Goal: Task Accomplishment & Management: Manage account settings

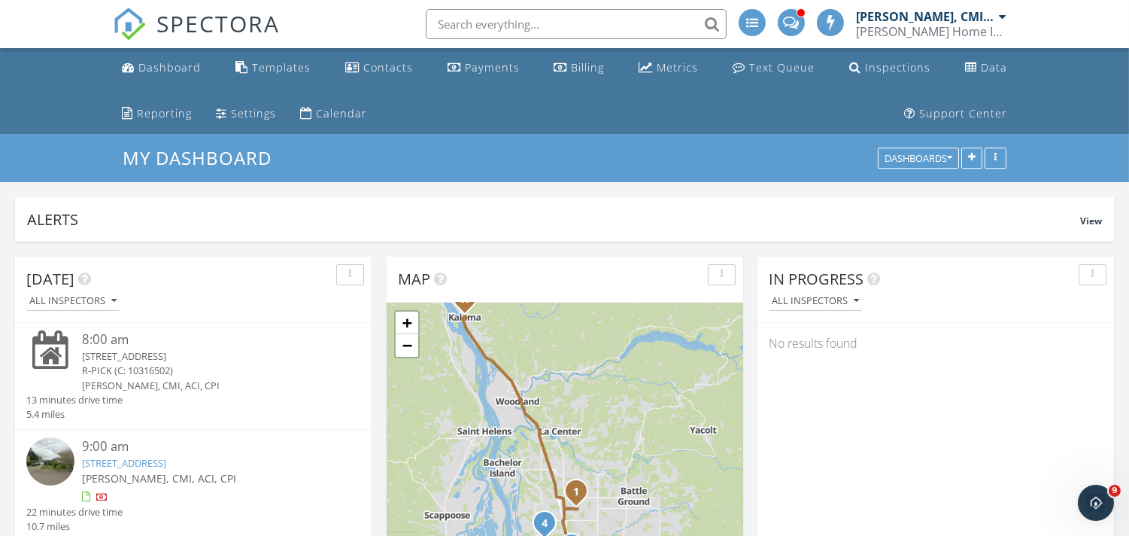
click at [114, 354] on div "2319 NE 104th St, Vancouver, WA 98686" at bounding box center [207, 356] width 250 height 14
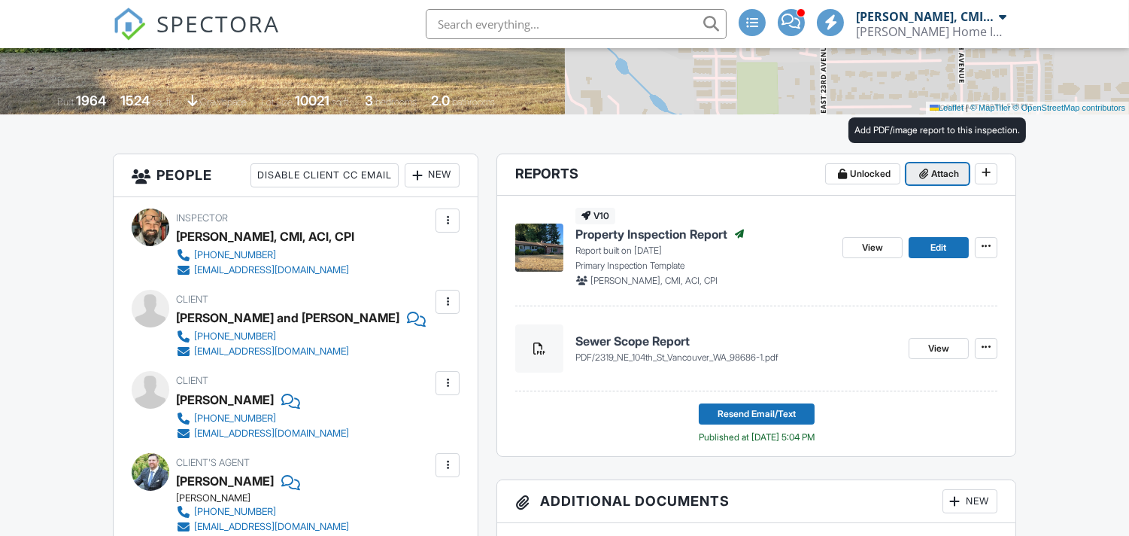
click at [931, 175] on span "Attach" at bounding box center [945, 173] width 28 height 15
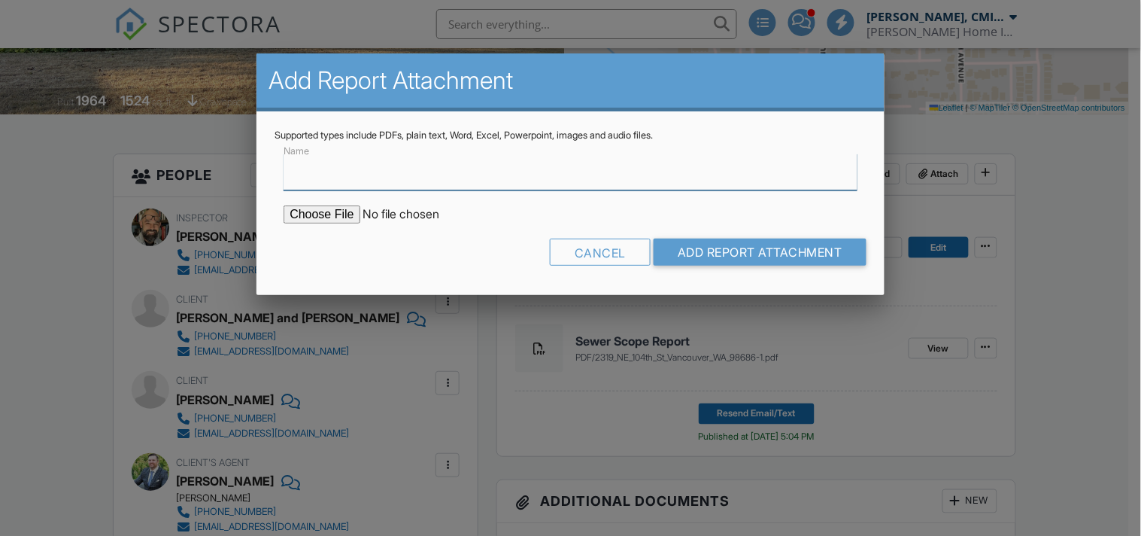
click at [406, 169] on input "Name" at bounding box center [570, 171] width 573 height 37
type input "Radon Report"
click at [305, 209] on input "file" at bounding box center [412, 214] width 256 height 18
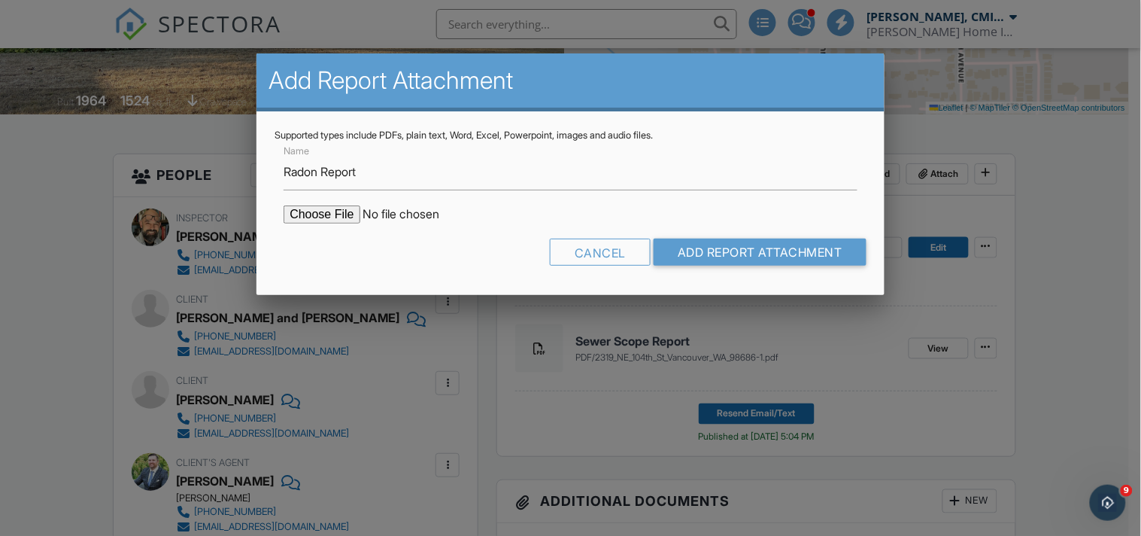
type input "C:\fakepath\2319 Radon.pdf"
click at [731, 238] on input "Add Report Attachment" at bounding box center [760, 251] width 213 height 27
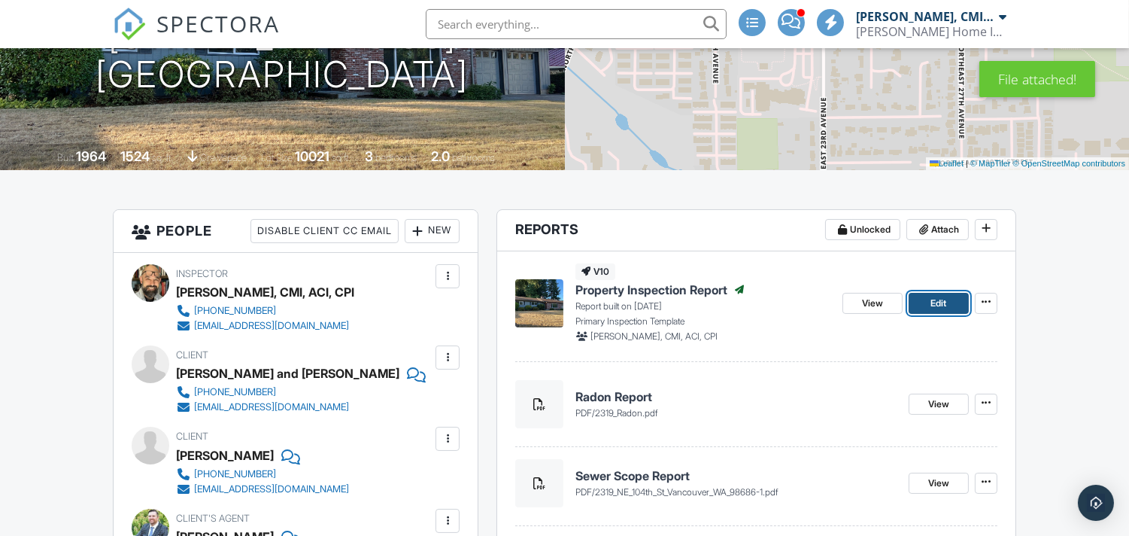
click at [933, 305] on span "Edit" at bounding box center [939, 303] width 16 height 15
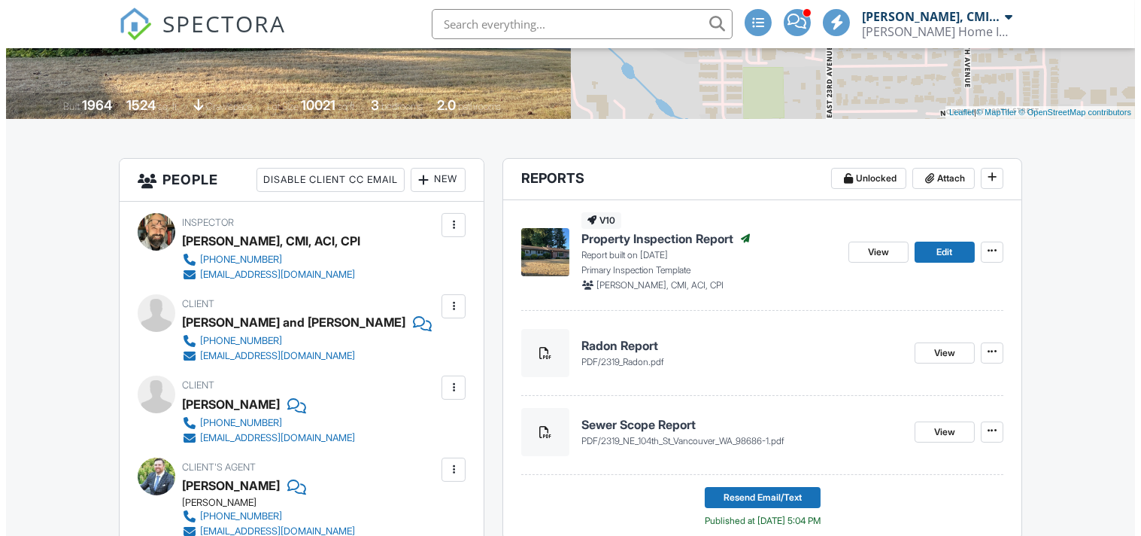
scroll to position [445, 0]
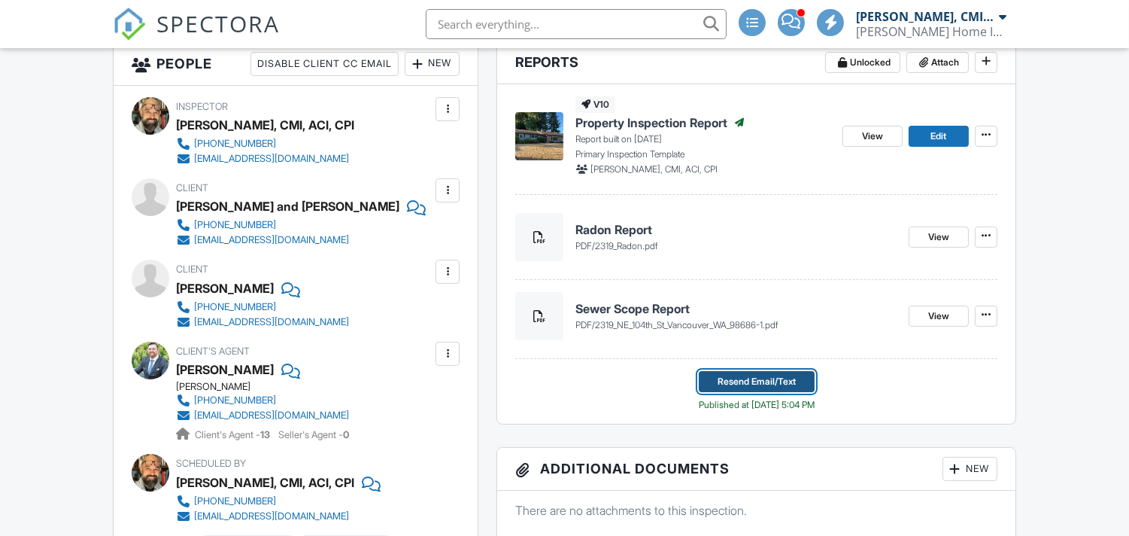
click at [734, 377] on span "Resend Email/Text" at bounding box center [757, 381] width 78 height 15
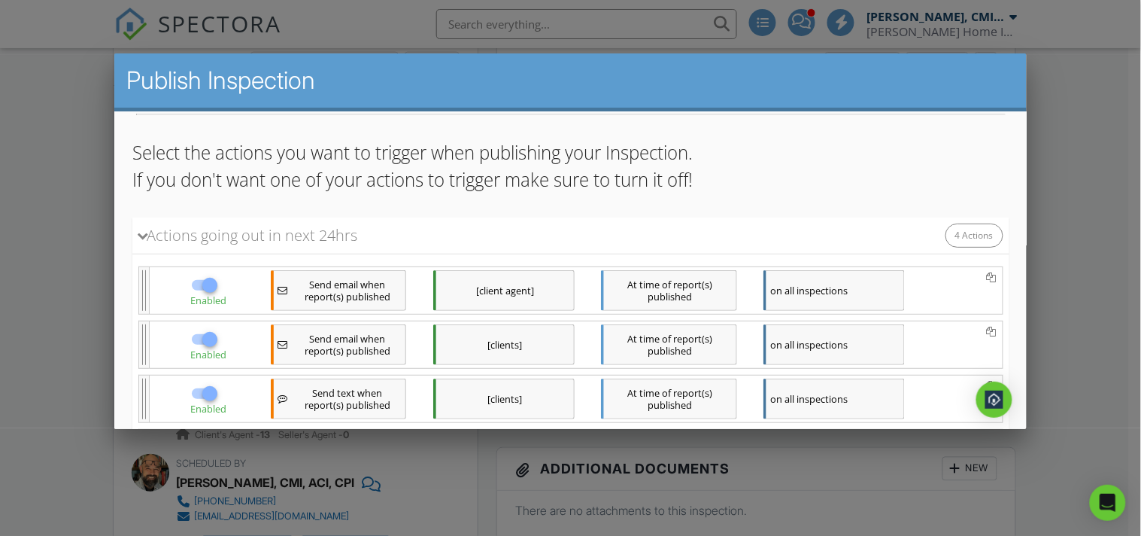
scroll to position [234, 0]
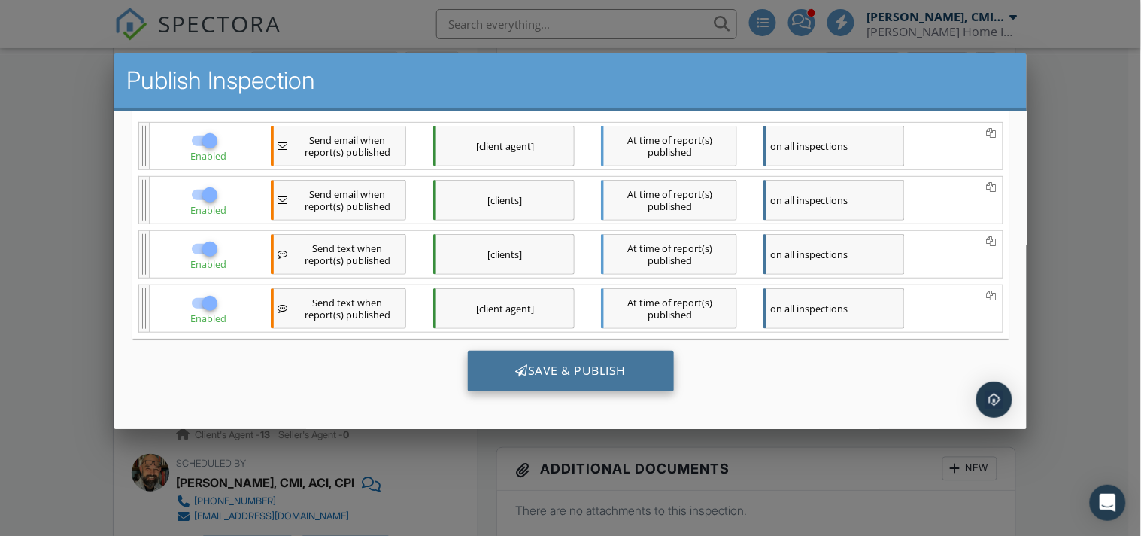
click at [570, 372] on div "Save & Publish" at bounding box center [570, 371] width 207 height 41
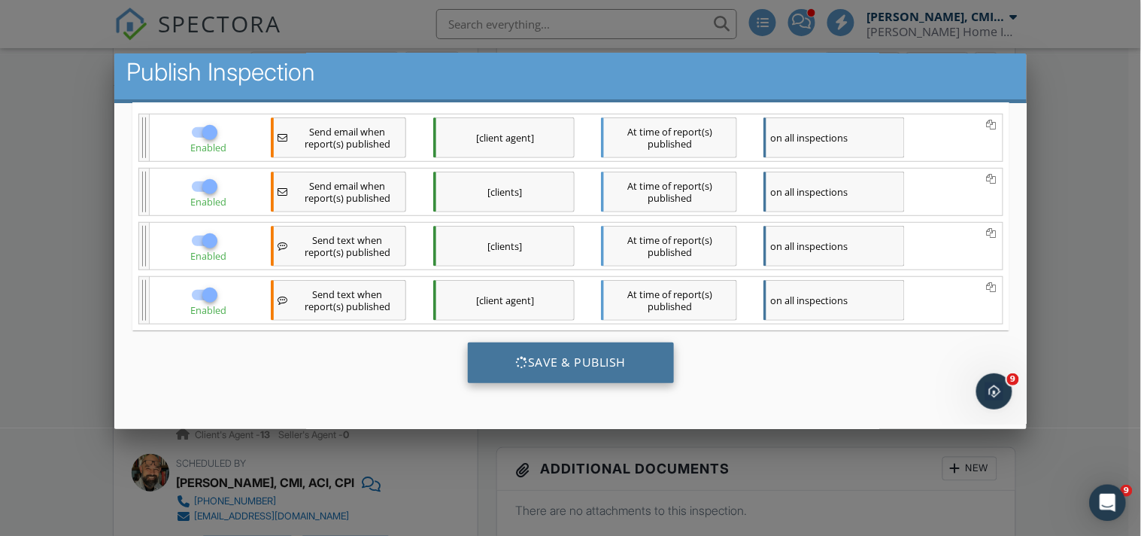
scroll to position [0, 0]
